Goal: Find specific page/section: Find specific page/section

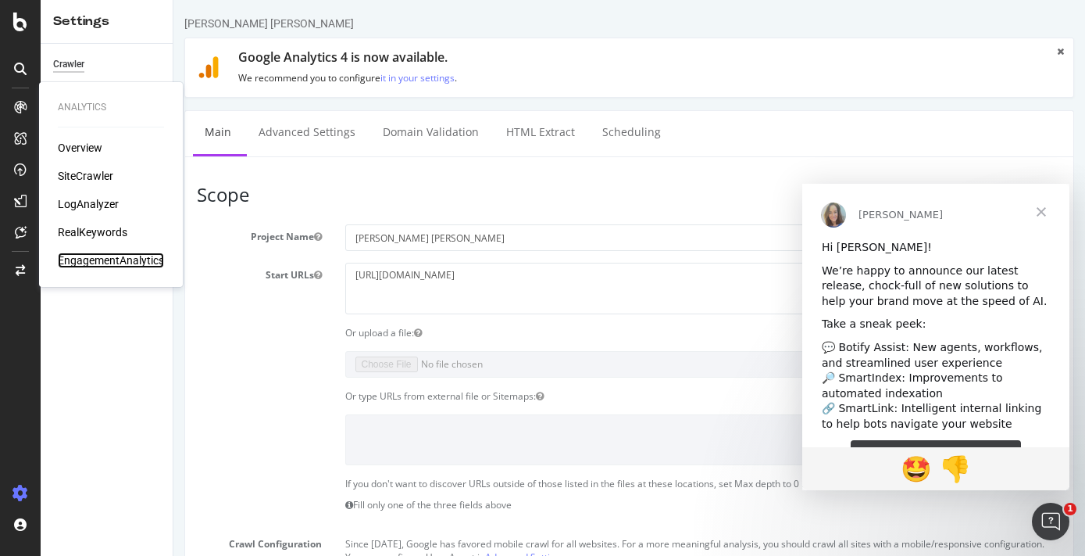
click at [111, 258] on div "EngagementAnalytics" at bounding box center [111, 260] width 106 height 16
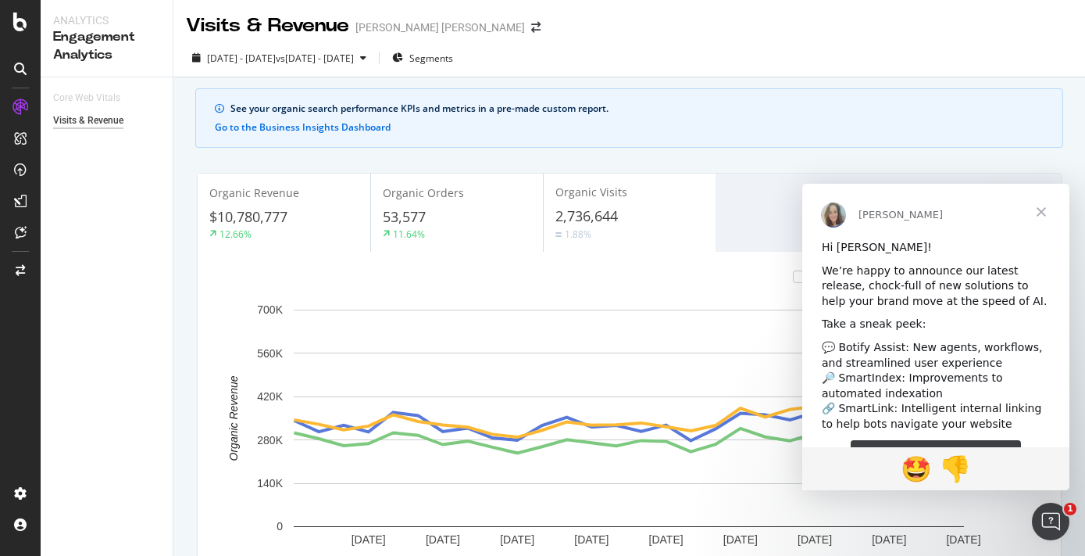
click at [1048, 208] on span "Close" at bounding box center [1041, 212] width 56 height 56
